Goal: Navigation & Orientation: Find specific page/section

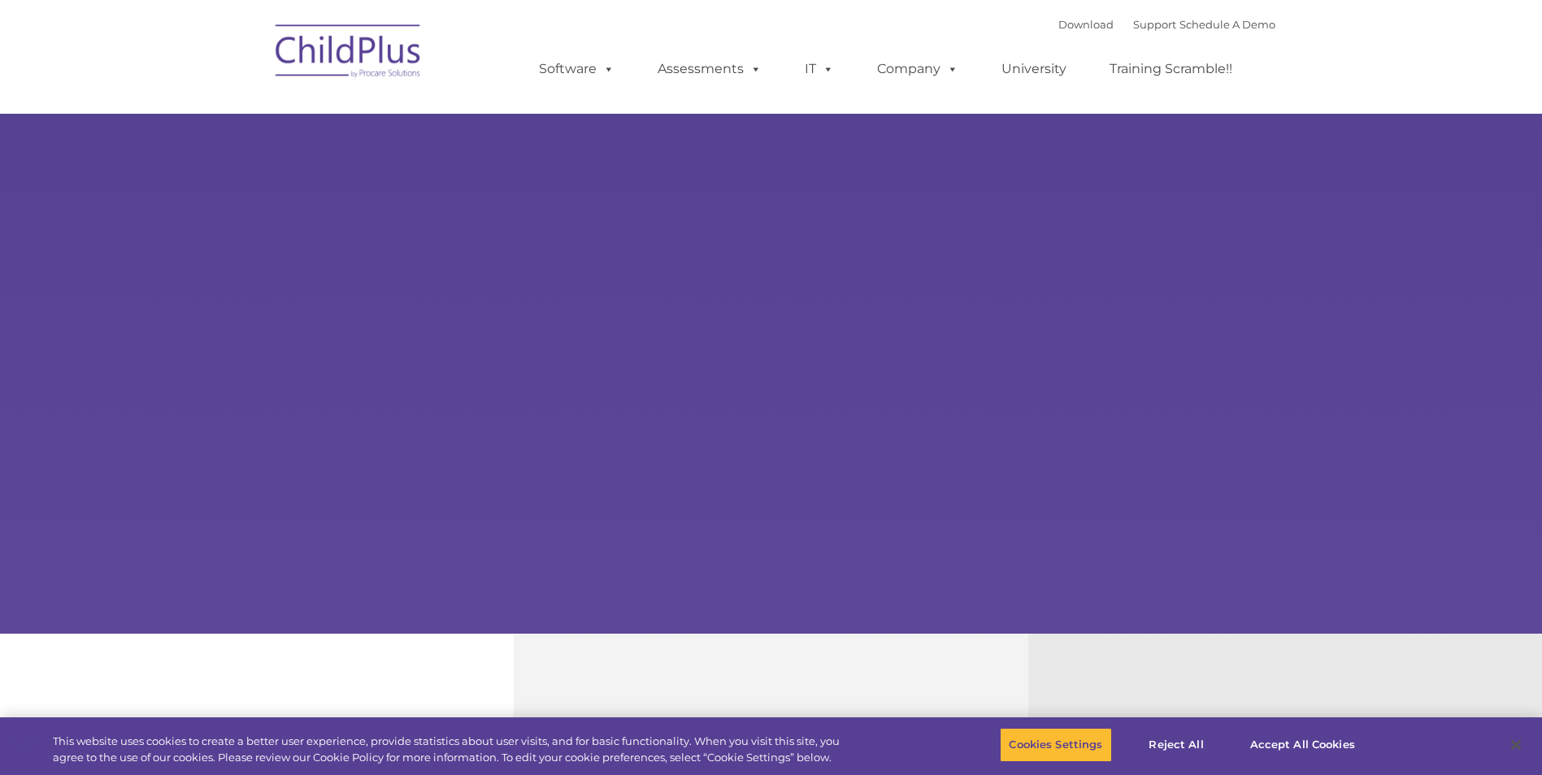
select select "MEDIUM"
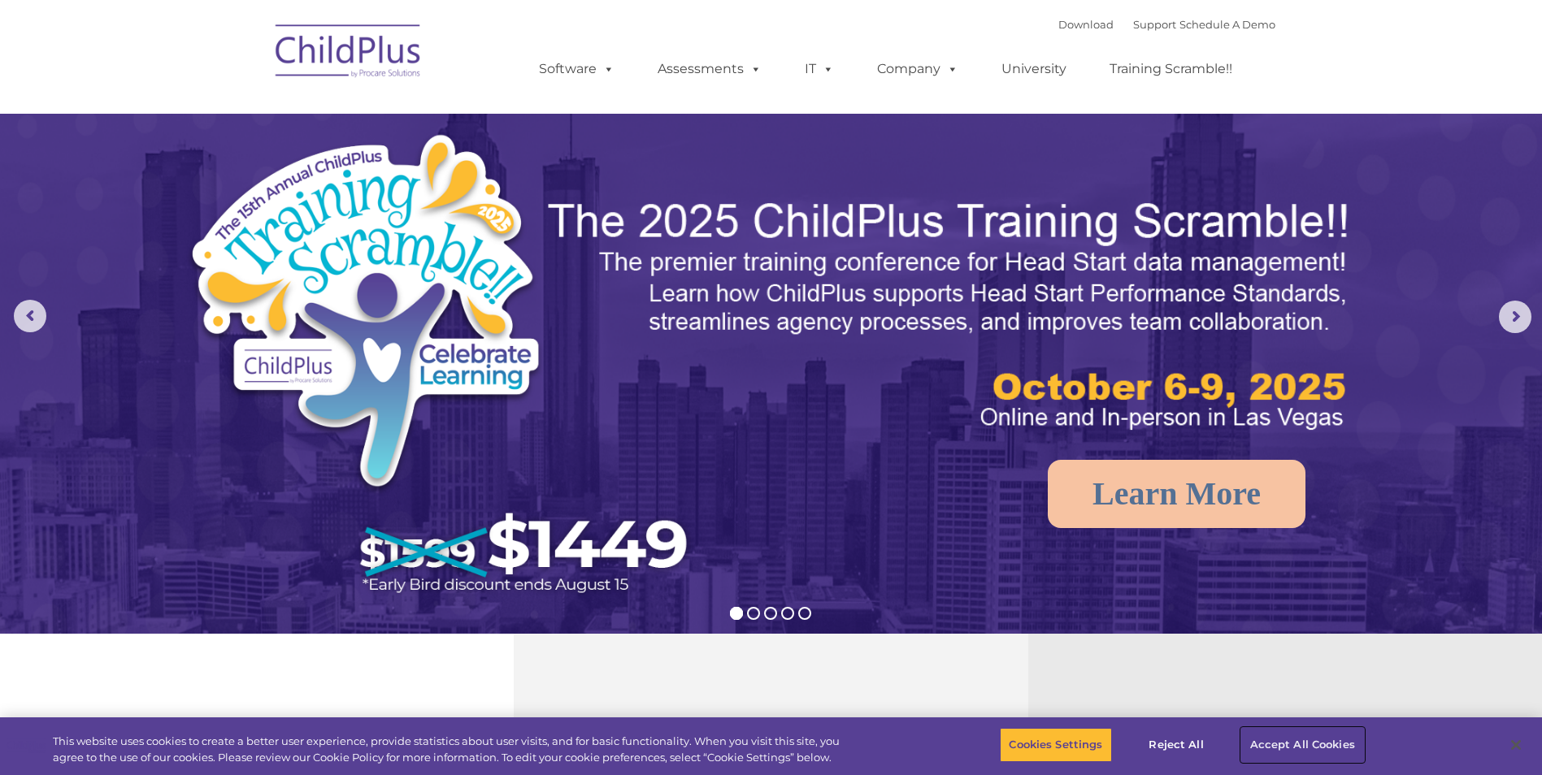
click at [1282, 749] on button "Accept All Cookies" at bounding box center [1302, 745] width 123 height 34
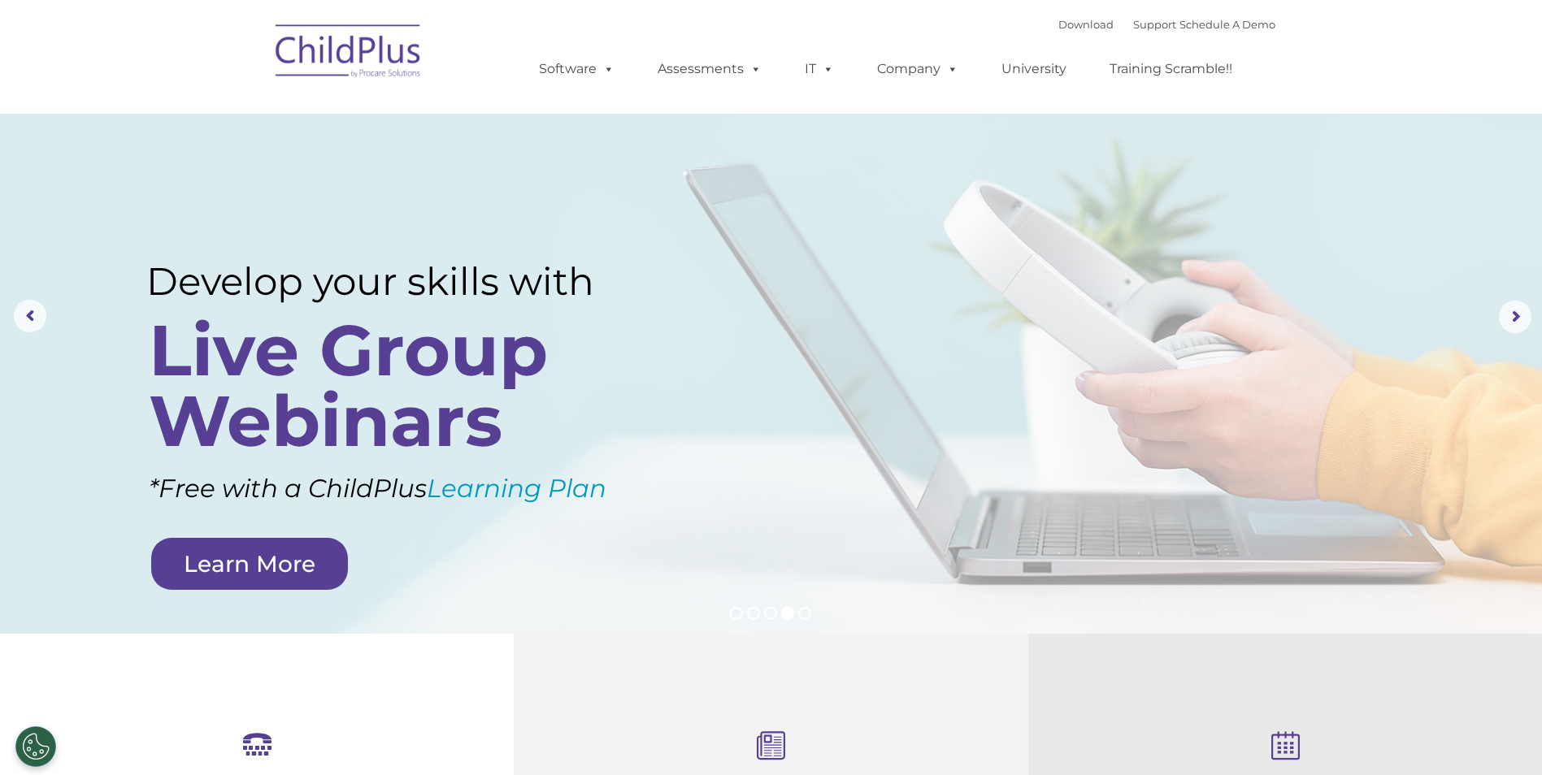
click at [363, 45] on img at bounding box center [348, 53] width 163 height 81
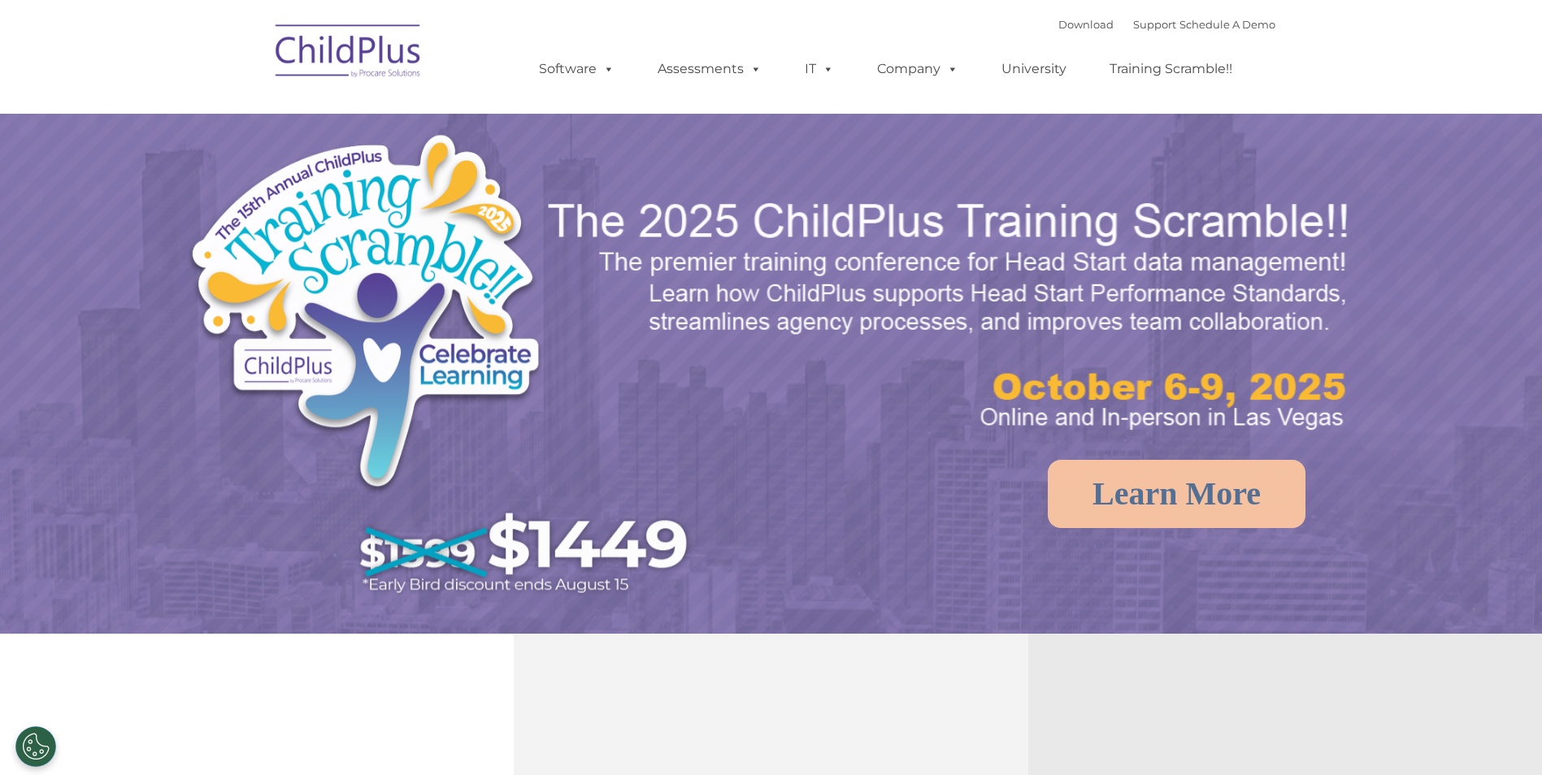
select select "MEDIUM"
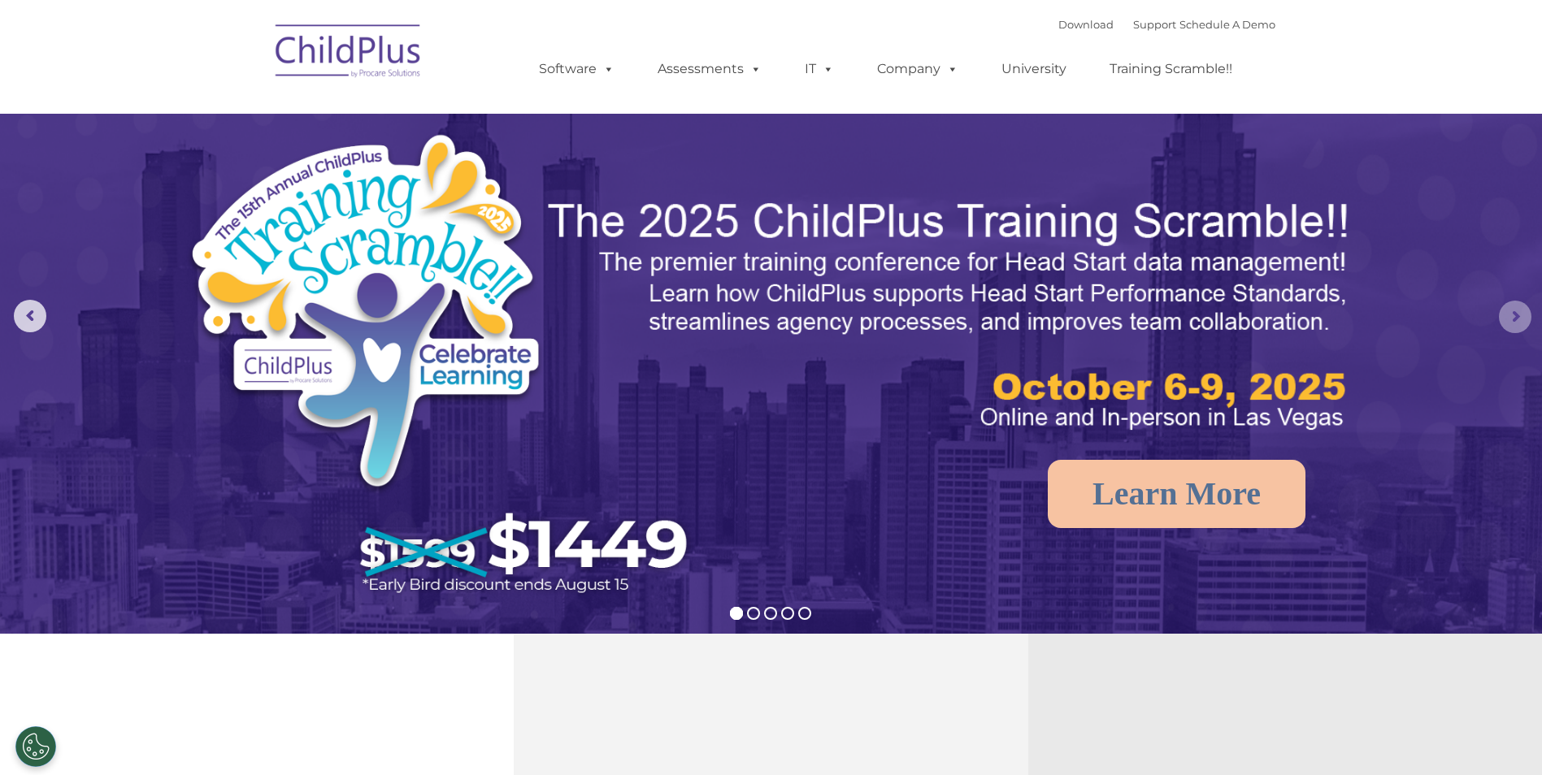
click at [1521, 318] on rs-arrow at bounding box center [1514, 317] width 33 height 33
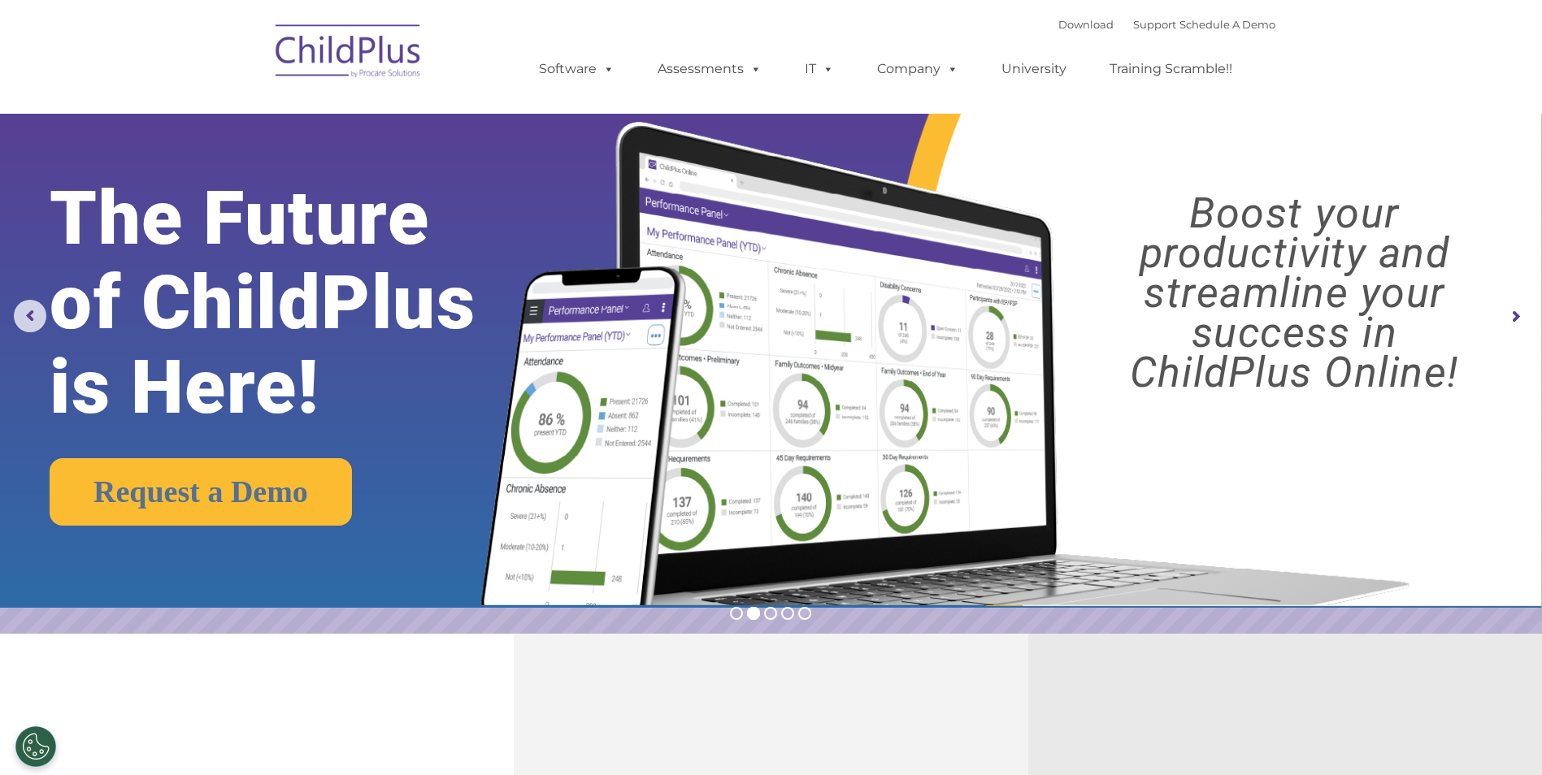
click at [1521, 317] on rs-arrow at bounding box center [1514, 317] width 33 height 33
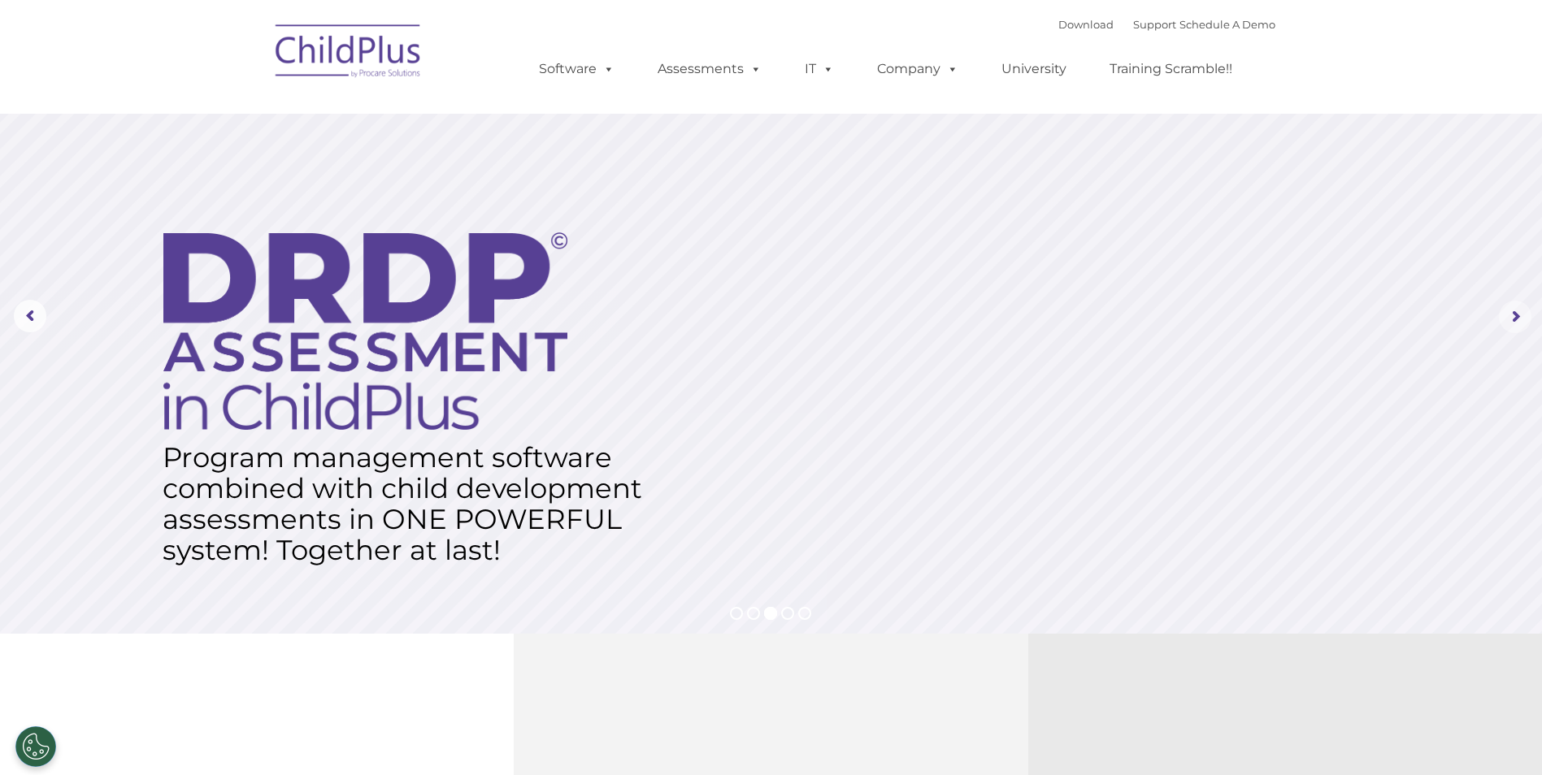
click at [1520, 317] on rs-arrow at bounding box center [1514, 317] width 33 height 33
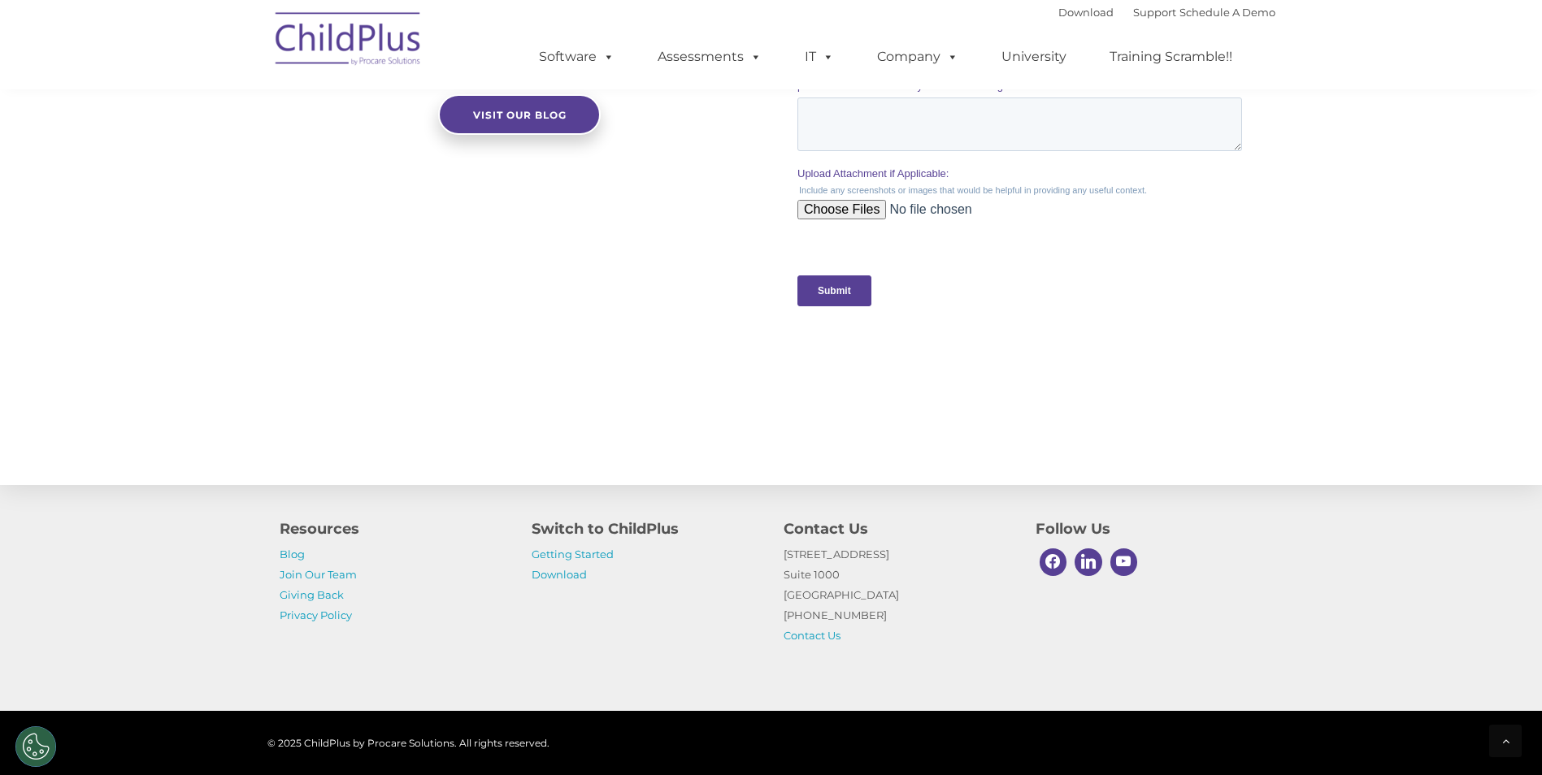
scroll to position [1584, 0]
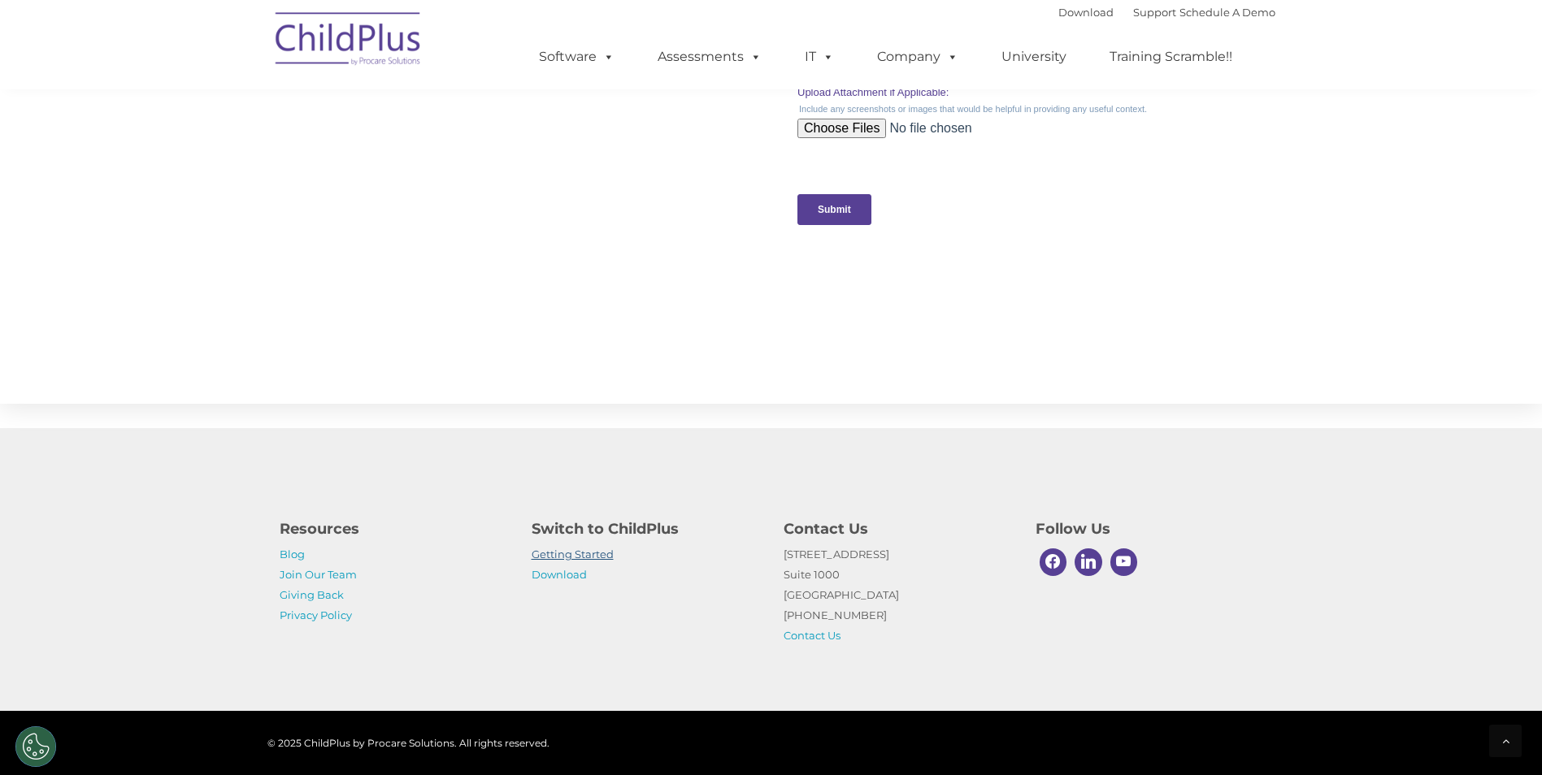
click at [594, 553] on link "Getting Started" at bounding box center [572, 554] width 82 height 13
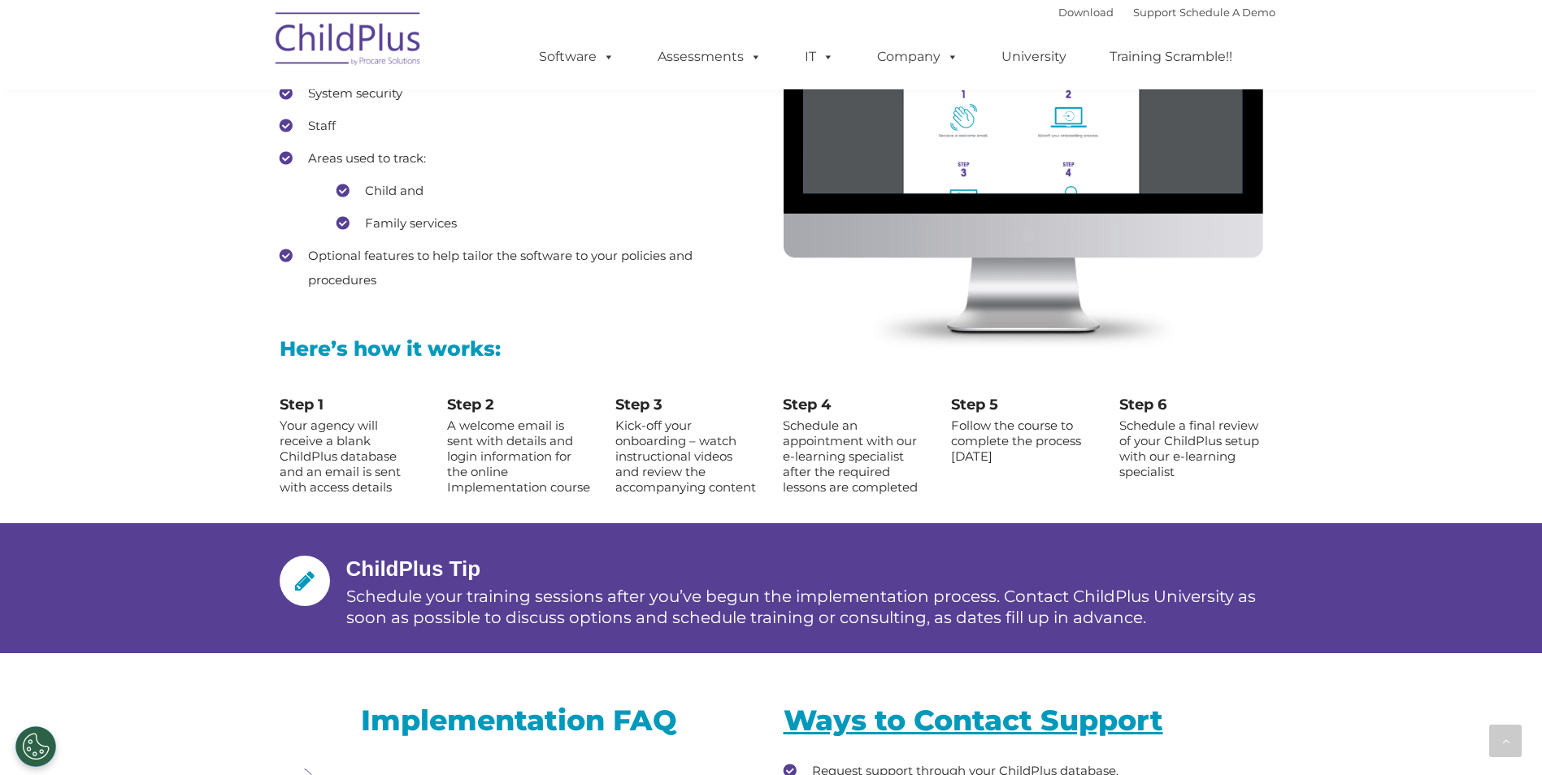
scroll to position [1571, 0]
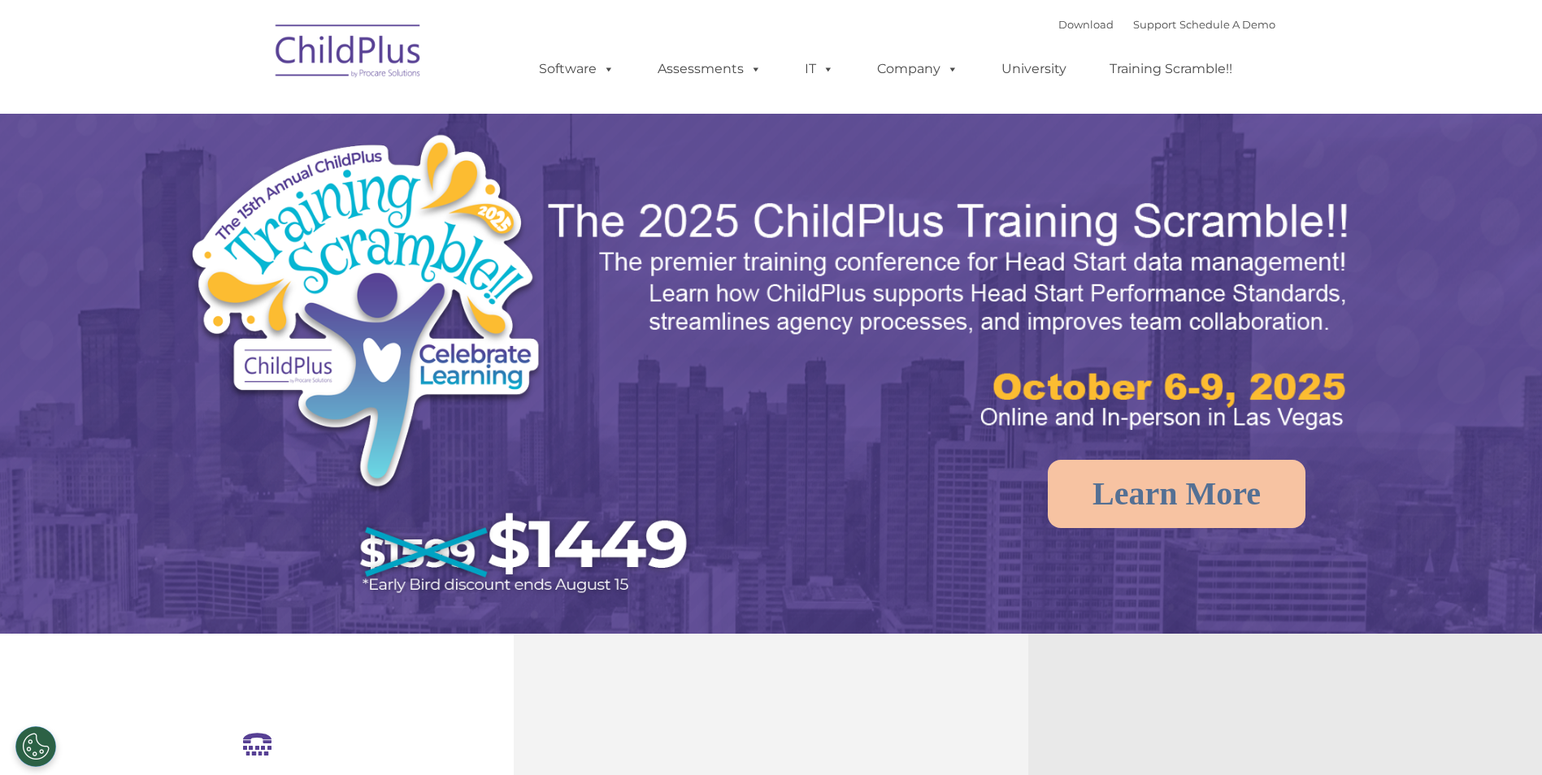
select select "MEDIUM"
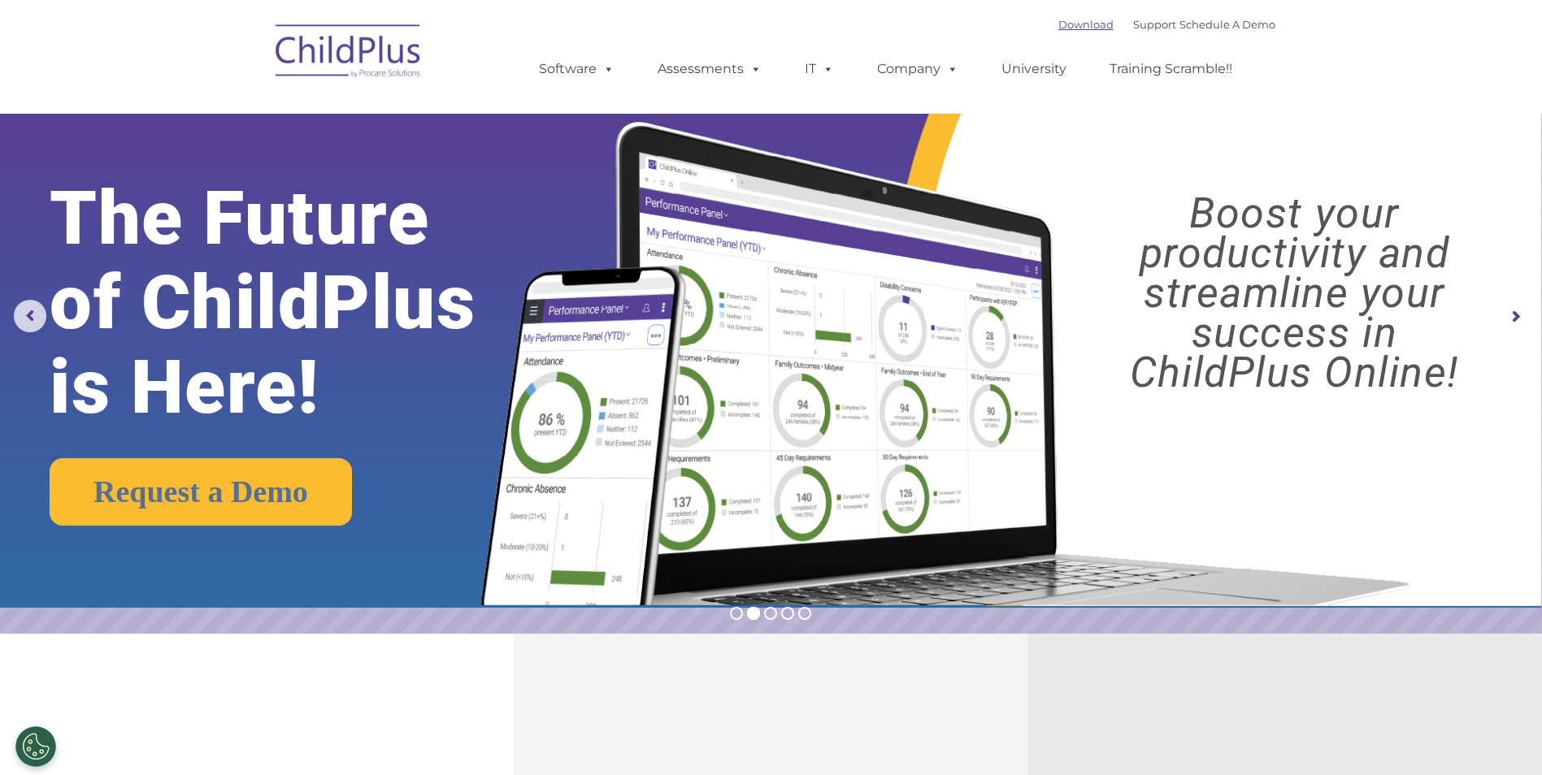
click at [1058, 25] on link "Download" at bounding box center [1085, 24] width 55 height 13
